Goal: Task Accomplishment & Management: Use online tool/utility

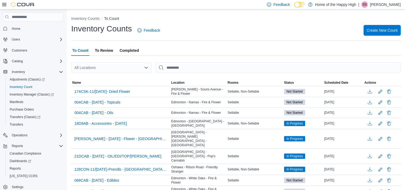
drag, startPoint x: 348, startPoint y: 20, endPoint x: 395, endPoint y: 40, distance: 51.5
click at [387, 29] on span "Create New Count" at bounding box center [382, 29] width 31 height 5
